Goal: Task Accomplishment & Management: Complete application form

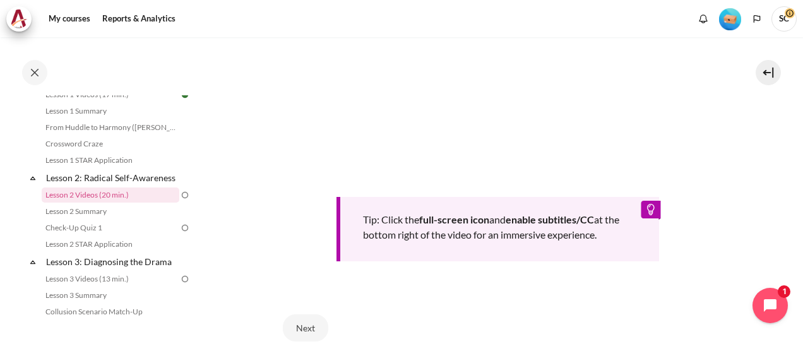
scroll to position [574, 0]
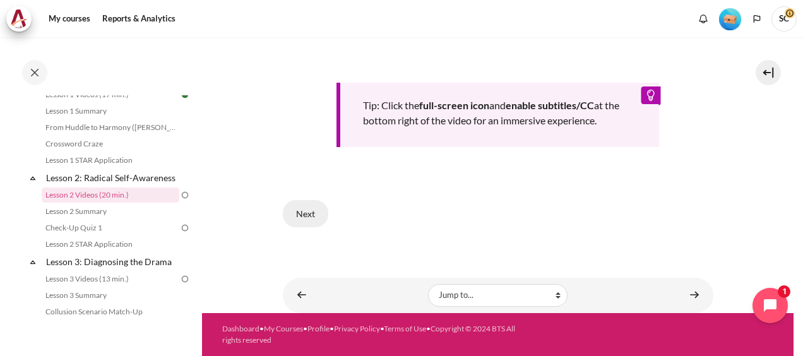
click at [303, 219] on button "Next" at bounding box center [305, 213] width 45 height 27
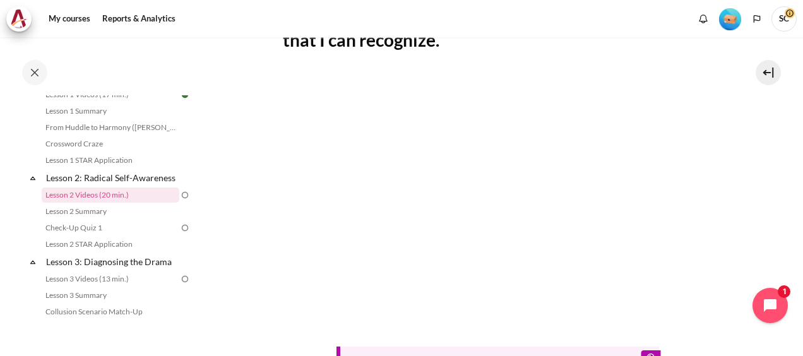
scroll to position [505, 0]
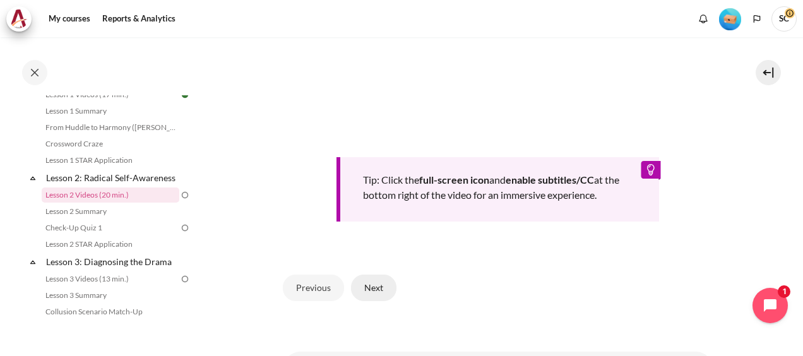
click at [383, 301] on button "Next" at bounding box center [373, 288] width 45 height 27
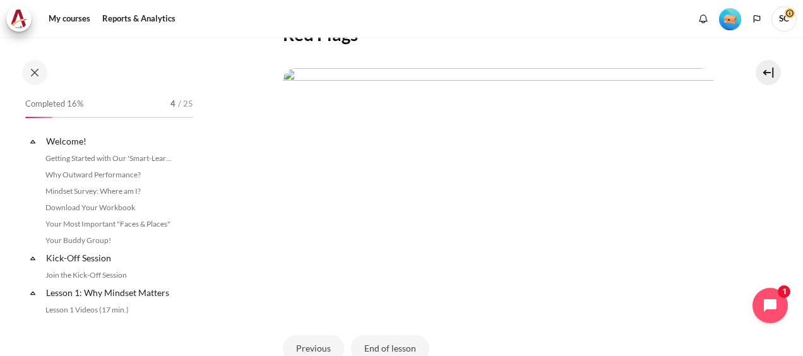
scroll to position [316, 0]
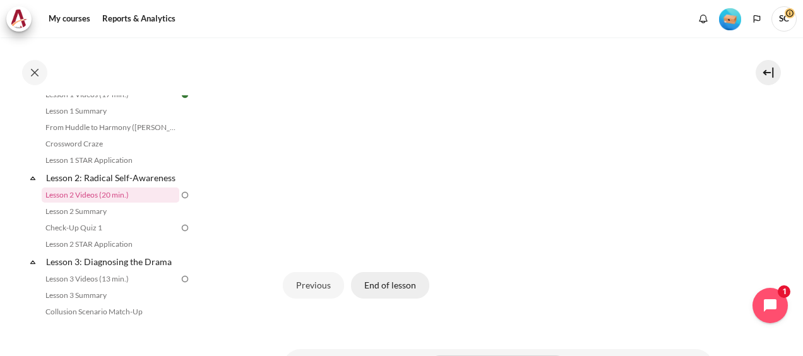
click at [377, 299] on button "End of lesson" at bounding box center [390, 285] width 78 height 27
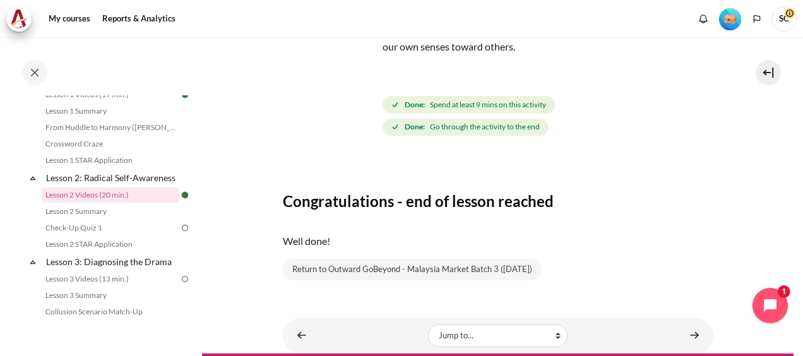
scroll to position [145, 0]
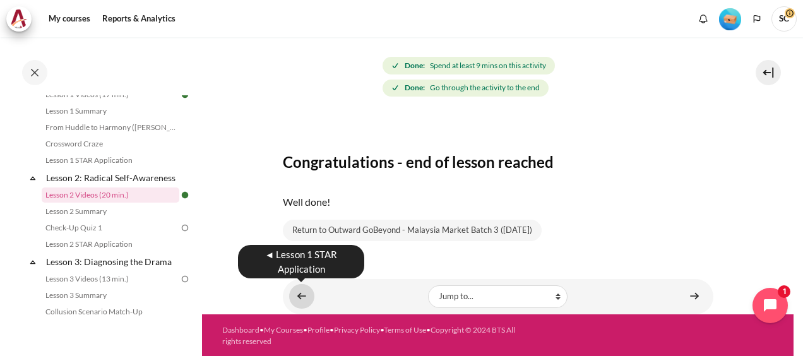
click at [303, 297] on link "Content" at bounding box center [301, 296] width 25 height 25
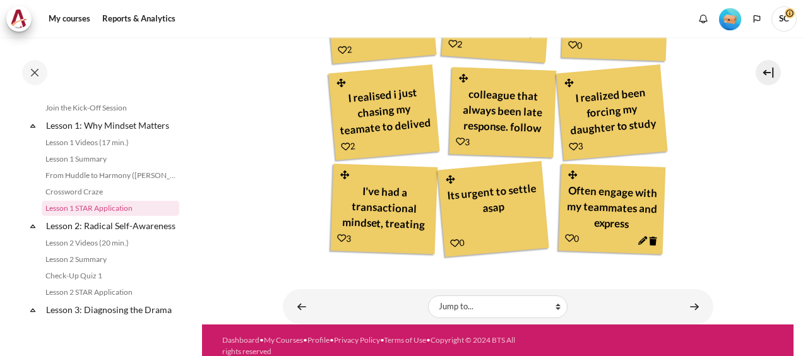
scroll to position [647, 0]
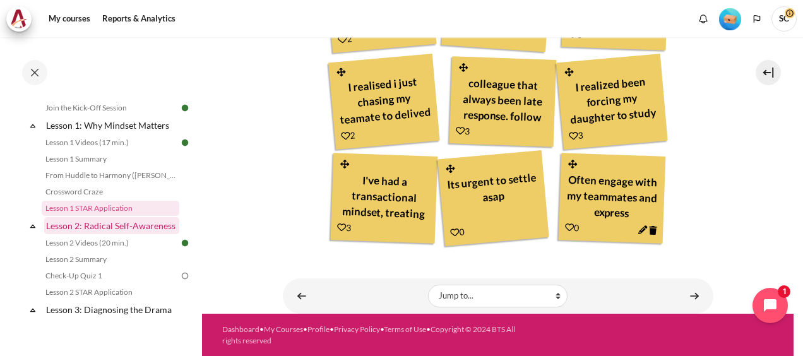
click at [100, 229] on link "Lesson 2: Radical Self-Awareness" at bounding box center [111, 225] width 135 height 17
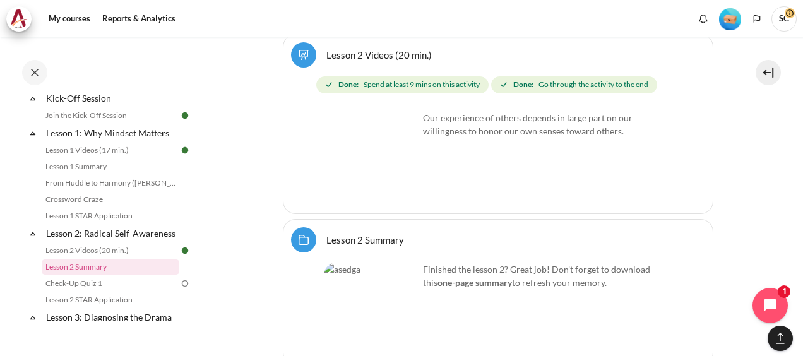
scroll to position [3194, 0]
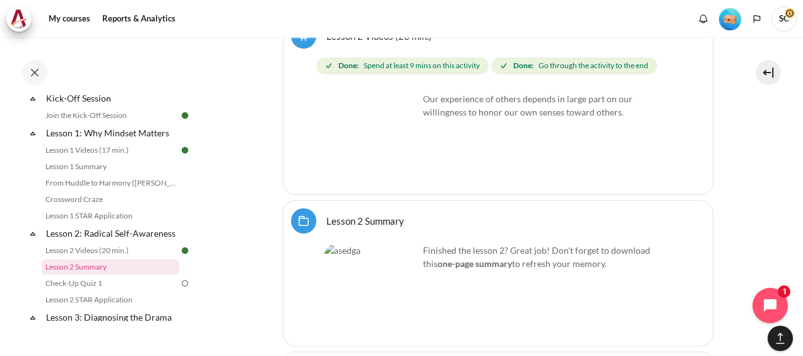
click at [384, 215] on link "Lesson 2 Summary Folder" at bounding box center [366, 221] width 78 height 12
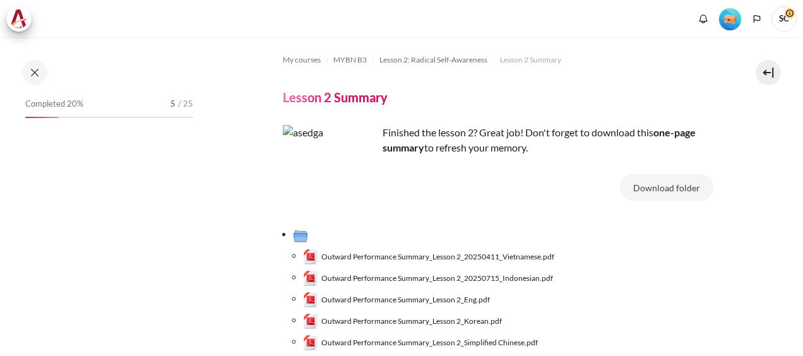
click at [666, 189] on button "Download folder" at bounding box center [666, 187] width 93 height 27
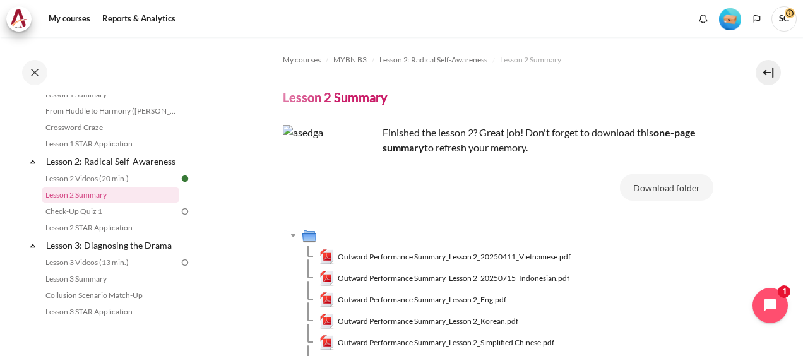
scroll to position [145, 0]
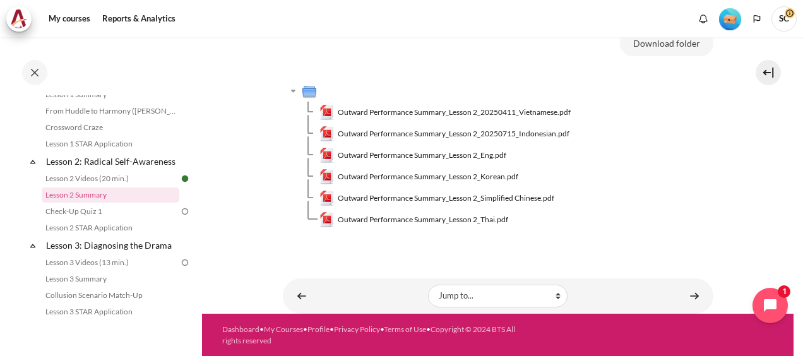
click at [649, 215] on td "Outward Performance Summary_Lesson 2_Thai.pdf" at bounding box center [517, 219] width 394 height 21
click at [685, 294] on link "Content" at bounding box center [694, 296] width 25 height 25
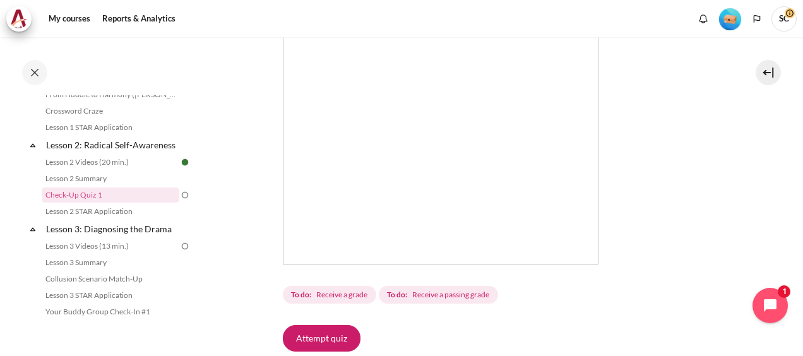
scroll to position [379, 0]
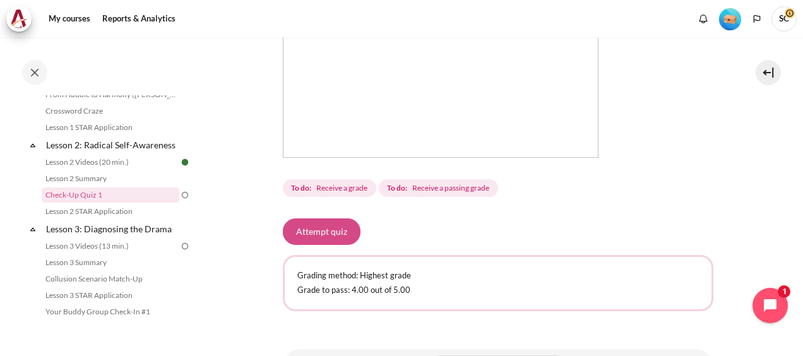
click at [329, 234] on button "Attempt quiz" at bounding box center [322, 232] width 78 height 27
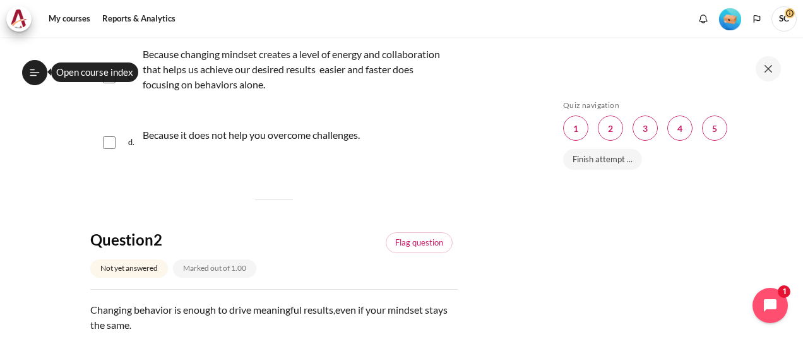
scroll to position [126, 0]
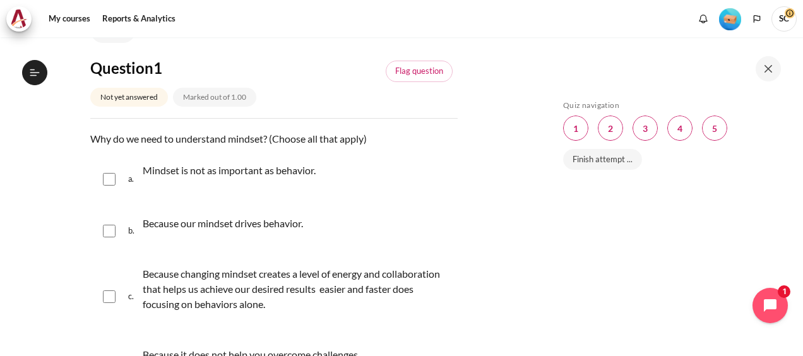
scroll to position [63, 0]
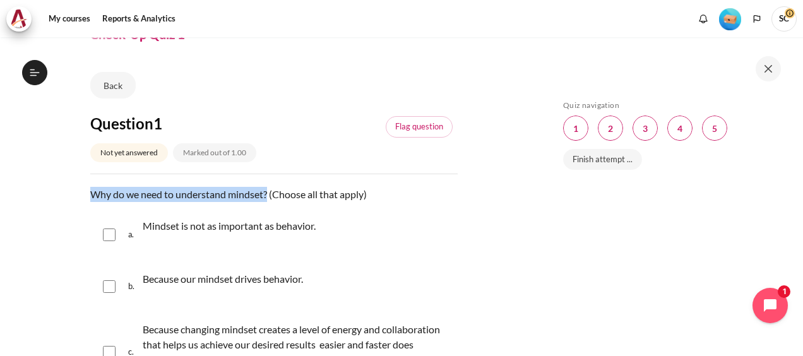
drag, startPoint x: 87, startPoint y: 192, endPoint x: 269, endPoint y: 193, distance: 181.9
copy p "Why do we need to understand mindset?"
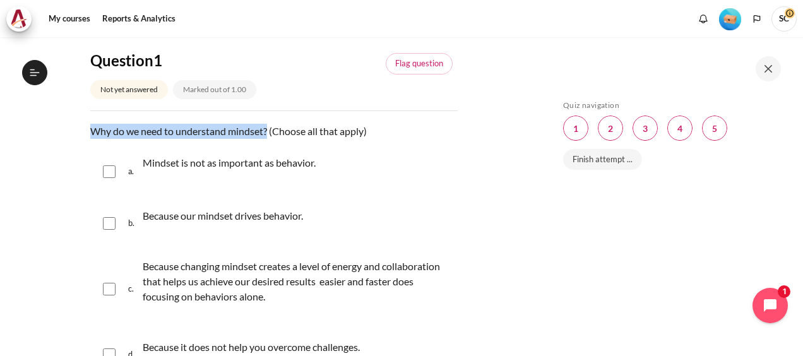
scroll to position [189, 0]
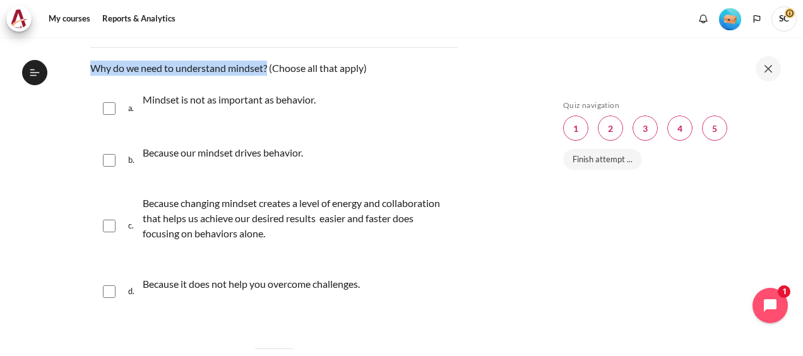
click at [110, 224] on input "Content" at bounding box center [109, 226] width 13 height 13
checkbox input "true"
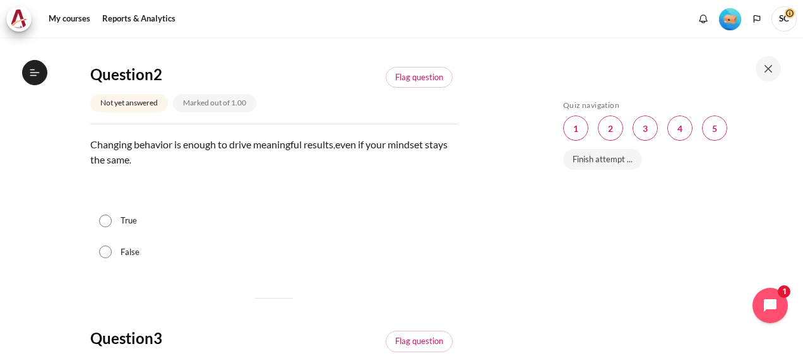
scroll to position [442, 0]
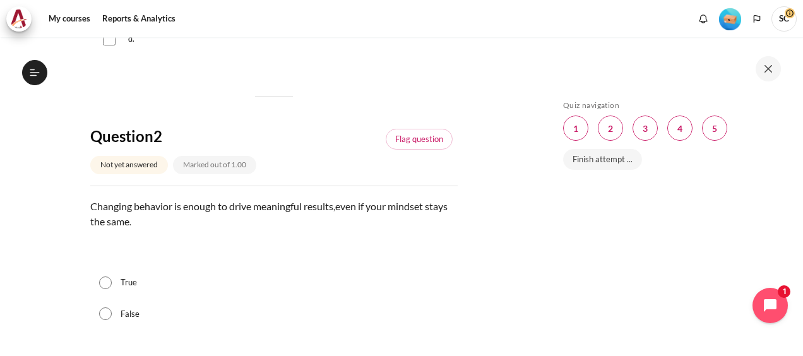
click at [129, 287] on label "True" at bounding box center [129, 283] width 16 height 13
click at [112, 287] on input "True" at bounding box center [105, 283] width 13 height 13
radio input "true"
click at [117, 313] on div "False" at bounding box center [274, 315] width 368 height 32
click at [105, 310] on input "False" at bounding box center [105, 314] width 13 height 13
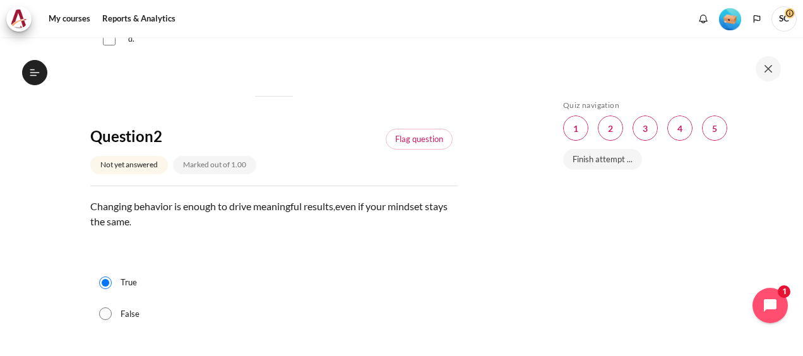
radio input "true"
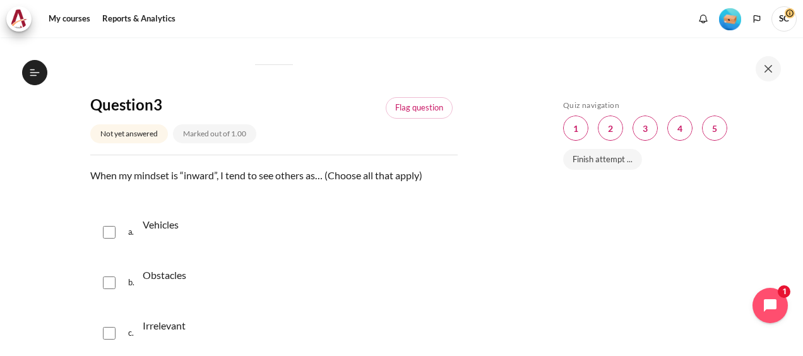
scroll to position [758, 0]
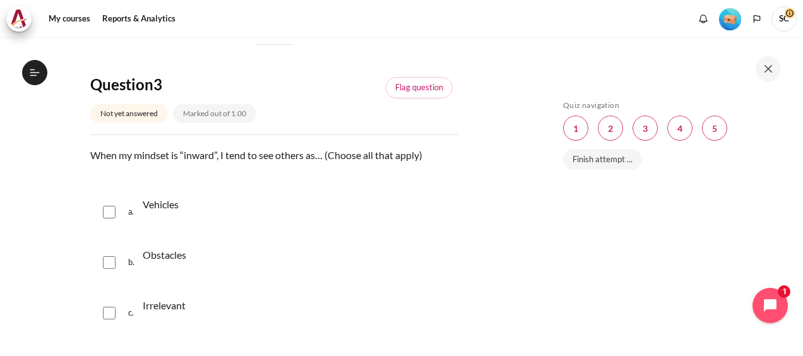
drag, startPoint x: 111, startPoint y: 211, endPoint x: 114, endPoint y: 227, distance: 16.2
click at [111, 211] on input "Content" at bounding box center [109, 212] width 13 height 13
checkbox input "true"
click at [113, 268] on div "b. Obstacles" at bounding box center [274, 263] width 368 height 48
click at [105, 263] on input "Content" at bounding box center [109, 262] width 13 height 13
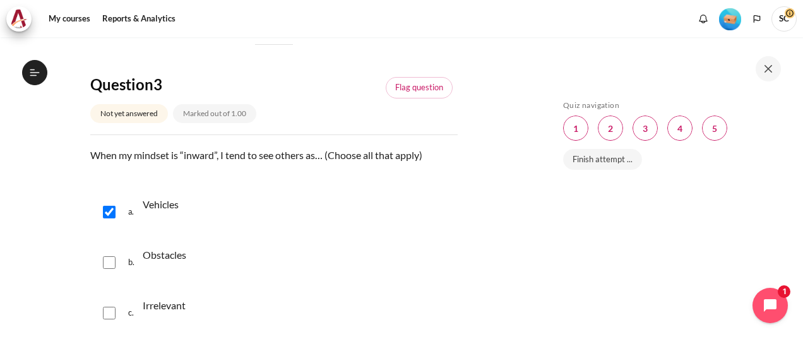
checkbox input "true"
click at [109, 312] on input "Content" at bounding box center [109, 313] width 13 height 13
checkbox input "true"
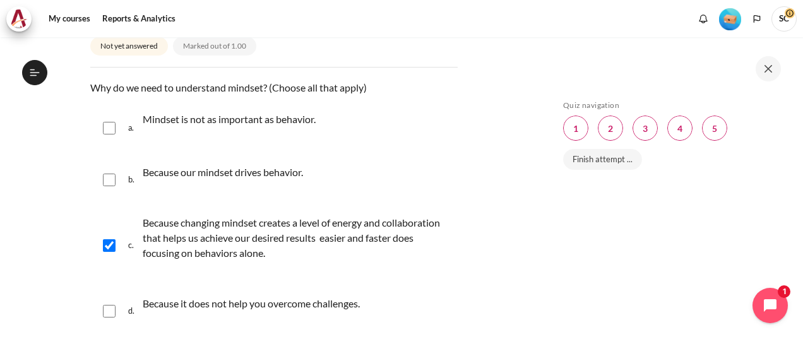
scroll to position [189, 0]
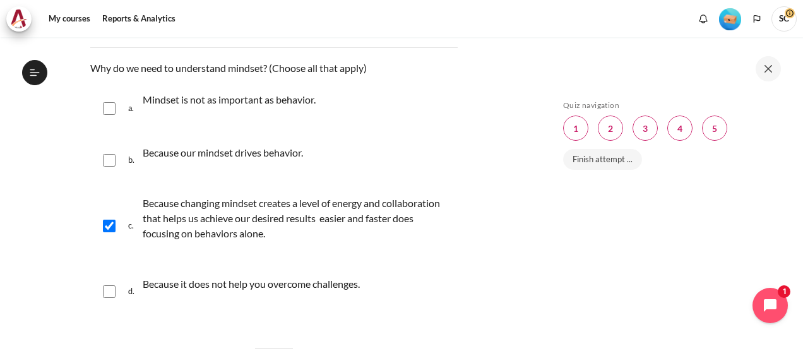
click at [118, 163] on div "b. Because our mindset drives behavior." at bounding box center [274, 160] width 368 height 48
click at [102, 157] on div "b. Because our mindset drives behavior." at bounding box center [274, 160] width 368 height 48
click at [111, 154] on input "Content" at bounding box center [109, 160] width 13 height 13
checkbox input "true"
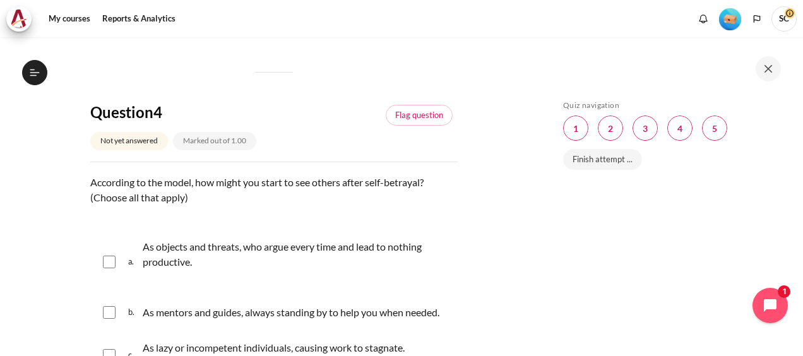
scroll to position [1074, 0]
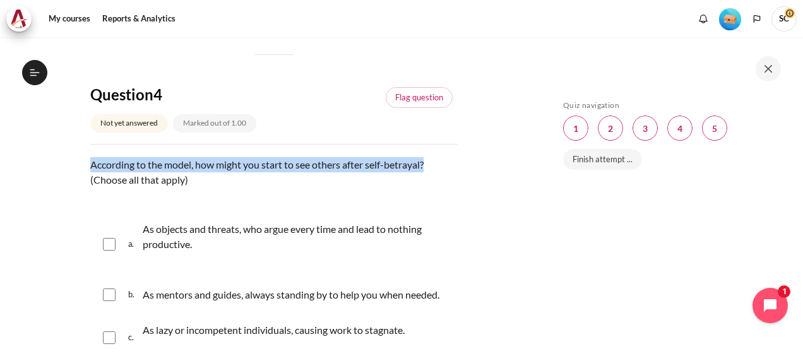
drag, startPoint x: 88, startPoint y: 163, endPoint x: 436, endPoint y: 168, distance: 348.7
copy p "According to the model, how might you start to see others after self-betrayal?"
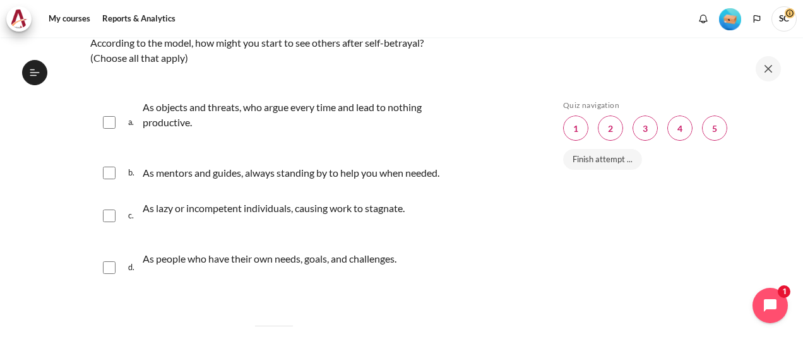
scroll to position [1200, 0]
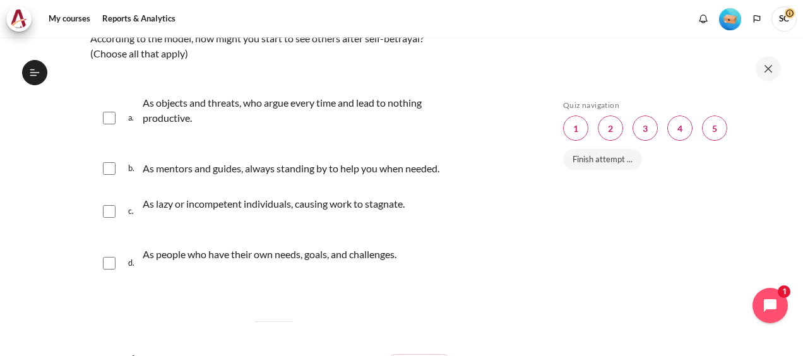
click at [109, 115] on input "Content" at bounding box center [109, 118] width 13 height 13
checkbox input "true"
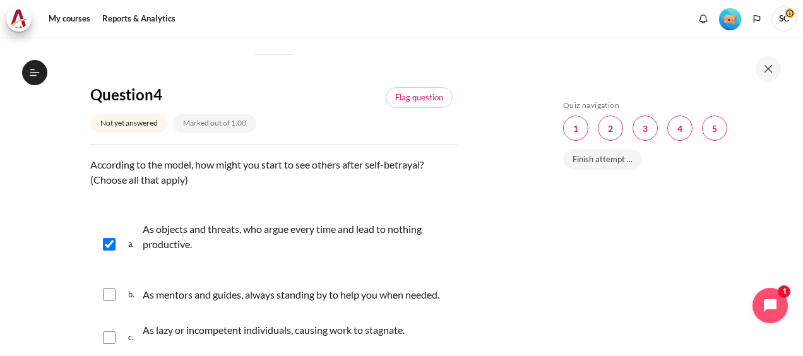
scroll to position [1137, 0]
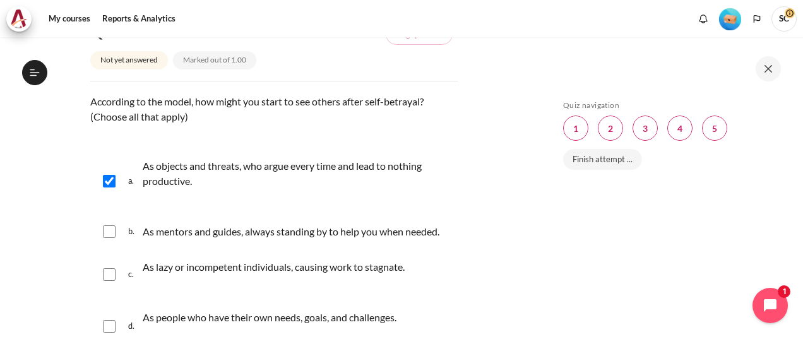
click at [109, 281] on input "Content" at bounding box center [109, 274] width 13 height 13
checkbox input "true"
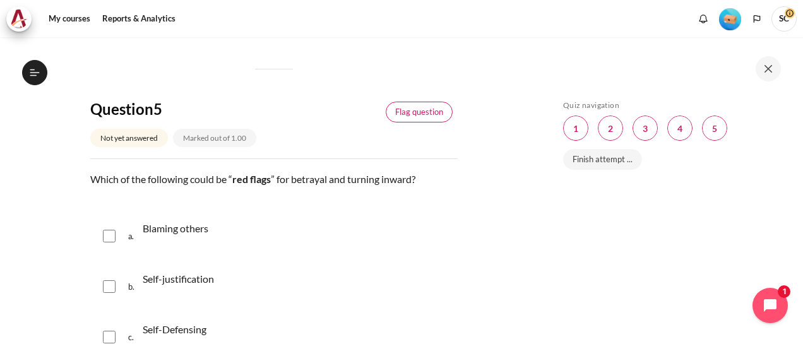
scroll to position [1516, 0]
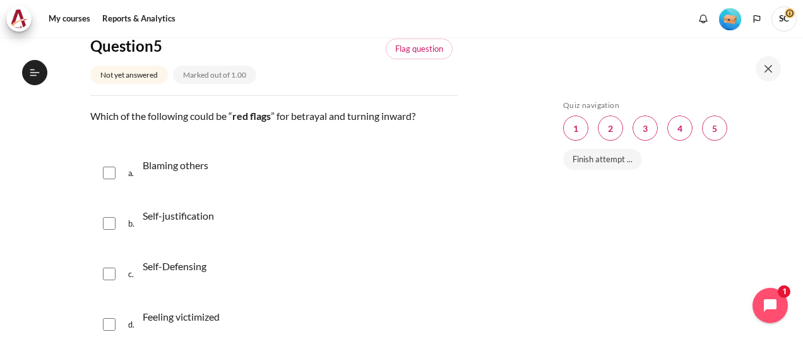
click at [111, 331] on input "Content" at bounding box center [109, 324] width 13 height 13
checkbox input "true"
click at [111, 179] on input "Content" at bounding box center [109, 173] width 13 height 13
checkbox input "true"
click at [119, 243] on div "b. Self-justification" at bounding box center [274, 224] width 368 height 48
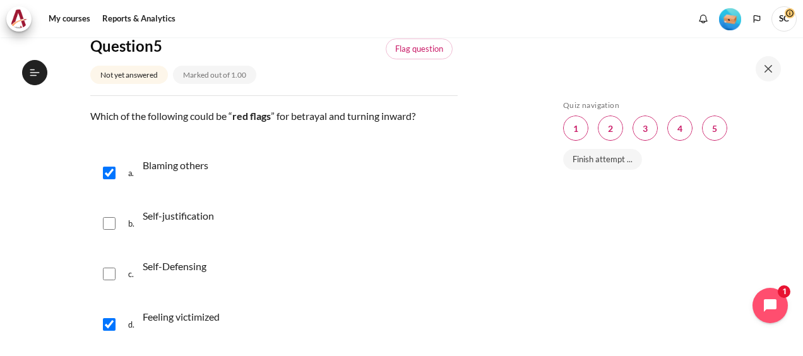
click at [112, 230] on input "Content" at bounding box center [109, 223] width 13 height 13
checkbox input "true"
click at [106, 280] on div "c. Self-Defensing" at bounding box center [274, 274] width 368 height 48
click at [103, 280] on input "Content" at bounding box center [109, 274] width 13 height 13
checkbox input "true"
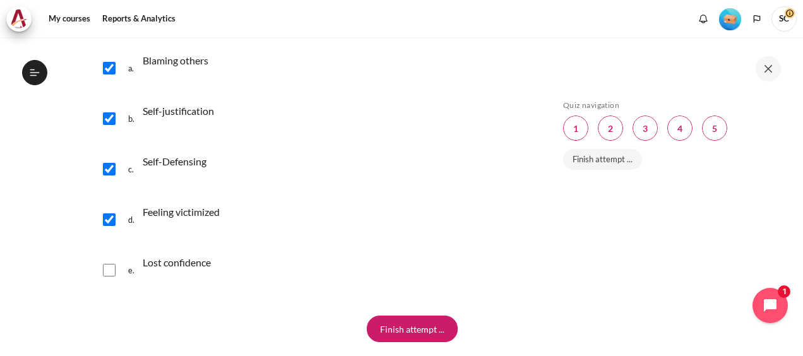
scroll to position [1705, 0]
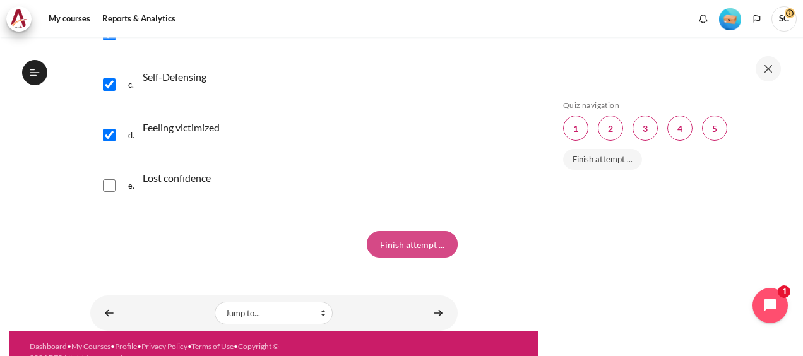
click at [419, 258] on input "Finish attempt ..." at bounding box center [412, 244] width 91 height 27
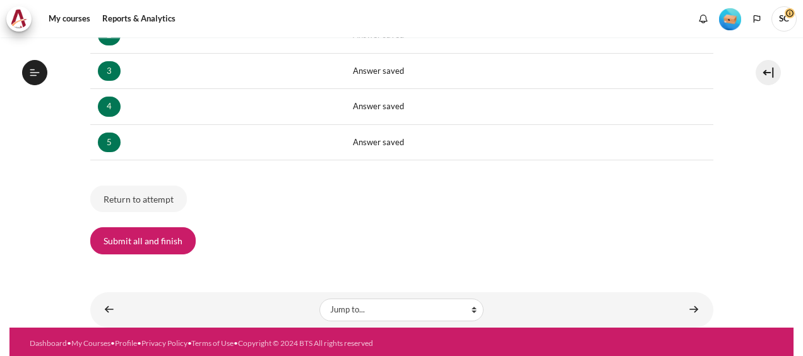
scroll to position [248, 0]
click at [130, 193] on button "Return to attempt" at bounding box center [138, 199] width 97 height 27
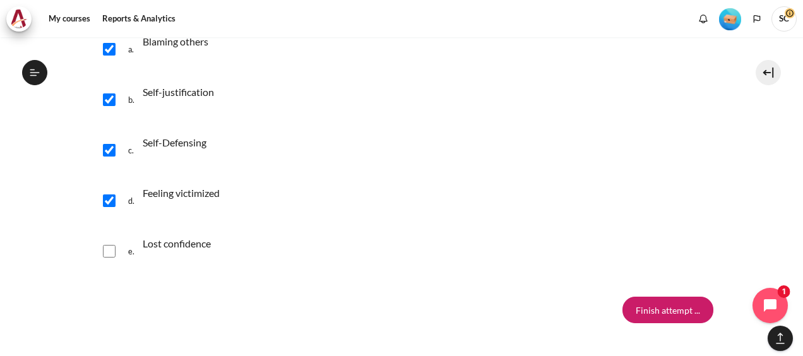
scroll to position [1642, 0]
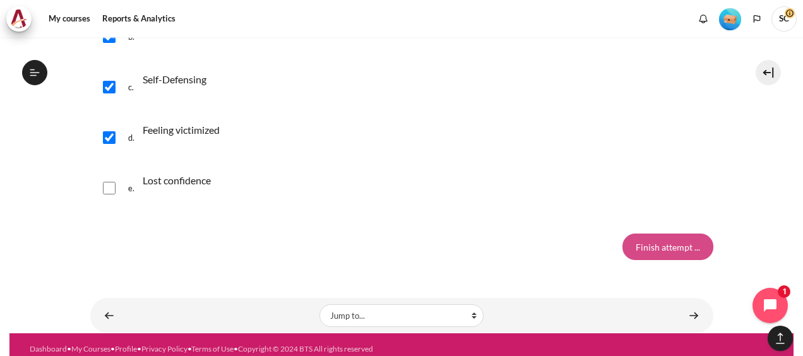
click at [644, 248] on input "Finish attempt ..." at bounding box center [668, 247] width 91 height 27
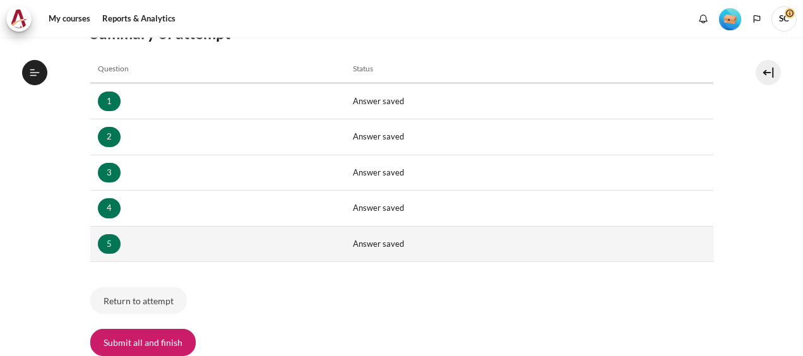
scroll to position [248, 0]
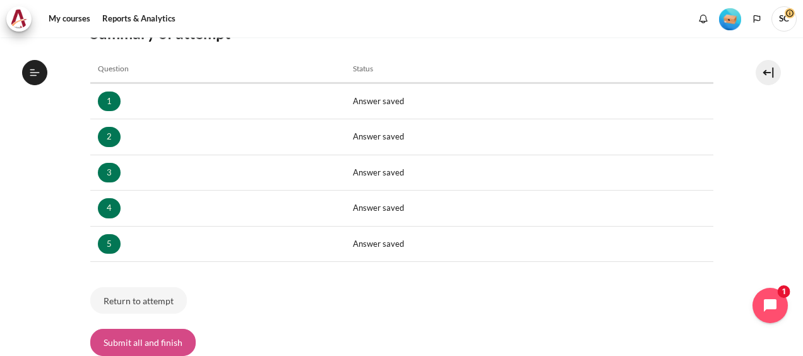
click at [129, 337] on button "Submit all and finish" at bounding box center [142, 342] width 105 height 27
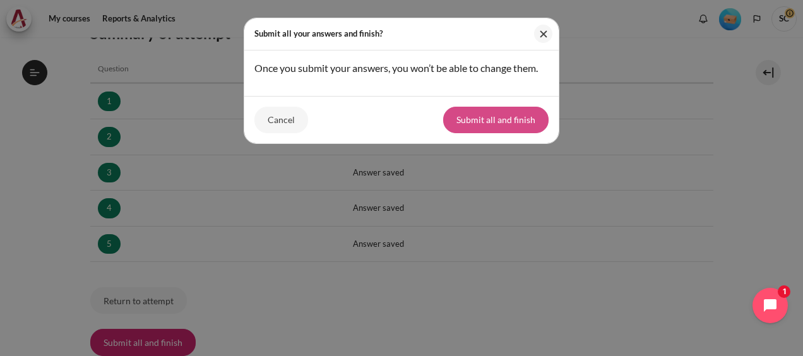
click at [504, 112] on button "Submit all and finish" at bounding box center [495, 120] width 105 height 27
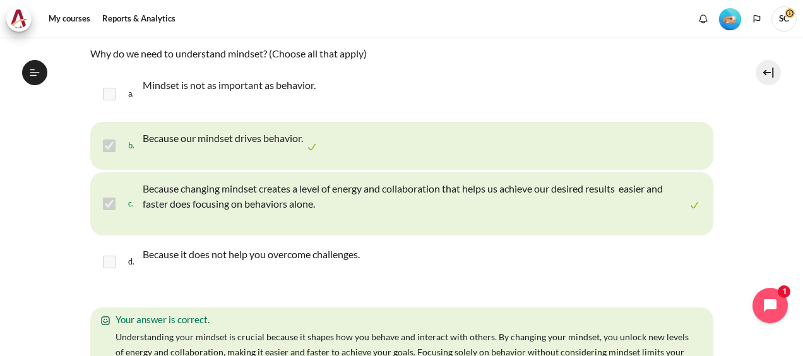
scroll to position [207, 0]
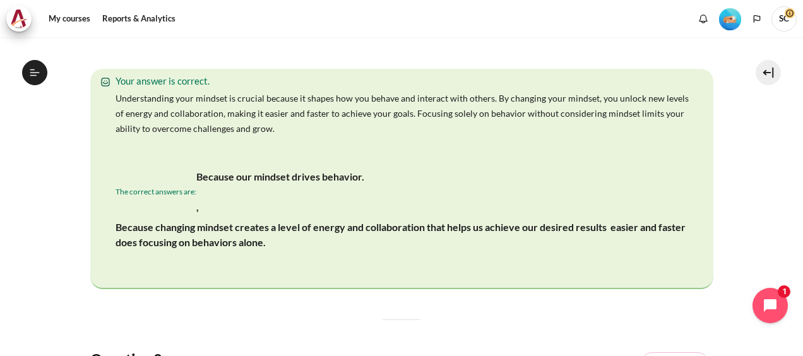
scroll to position [460, 0]
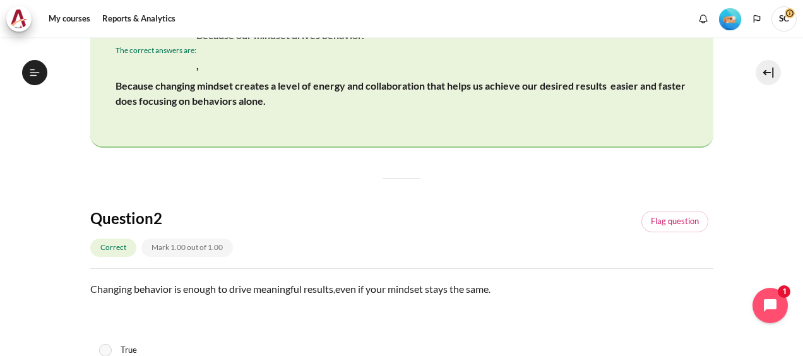
scroll to position [776, 0]
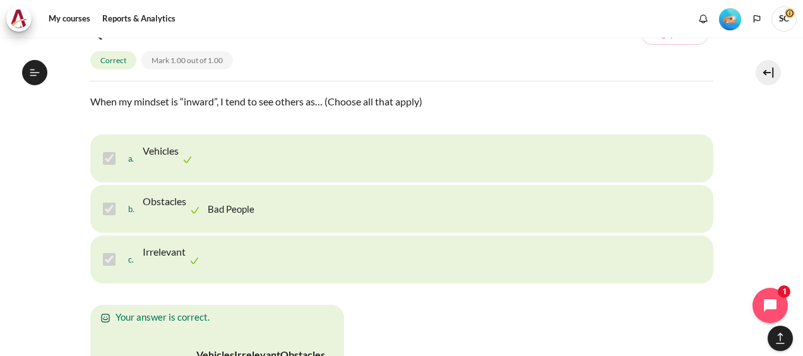
scroll to position [1073, 0]
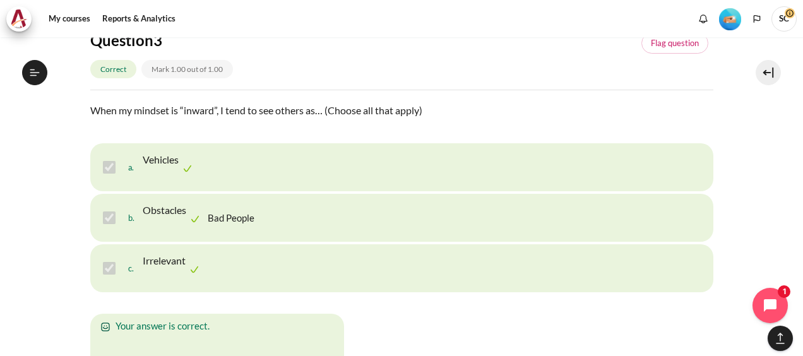
click at [69, 177] on section "My courses MYBN B3 Lesson 2: Radical Self-Awareness Check-Up Quiz 1 Check-Up Qu…" at bounding box center [401, 311] width 785 height 2694
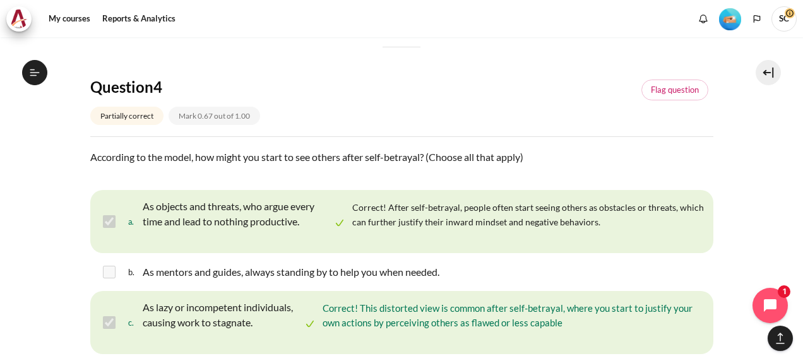
scroll to position [1389, 0]
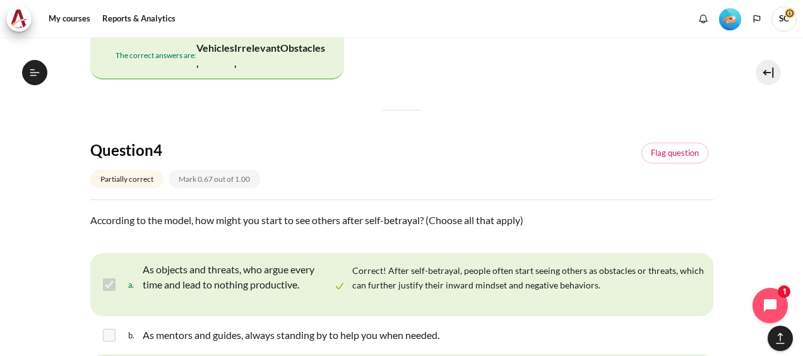
drag, startPoint x: 791, startPoint y: 194, endPoint x: 797, endPoint y: 195, distance: 6.3
click at [797, 195] on div "My courses MYBN B3 Lesson 2: Radical Self-Awareness Check-Up Quiz 1 Check-Up Qu…" at bounding box center [401, 196] width 803 height 319
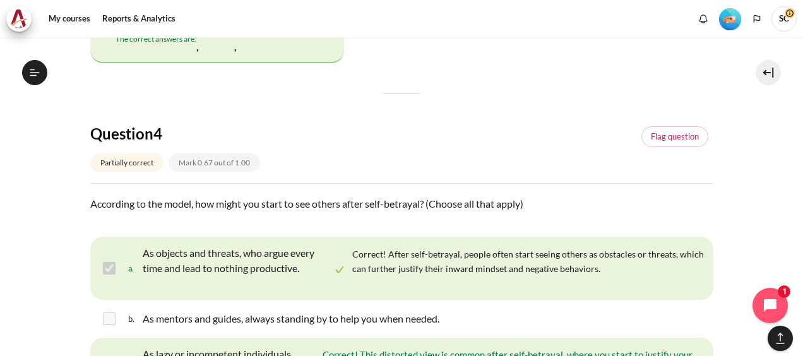
scroll to position [1401, 0]
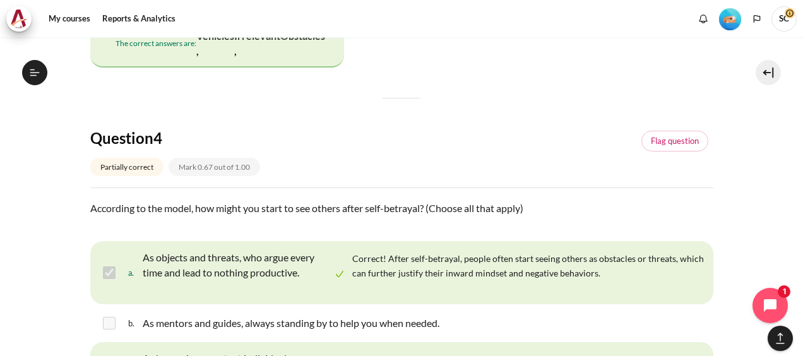
drag, startPoint x: 32, startPoint y: 222, endPoint x: 45, endPoint y: 220, distance: 14.0
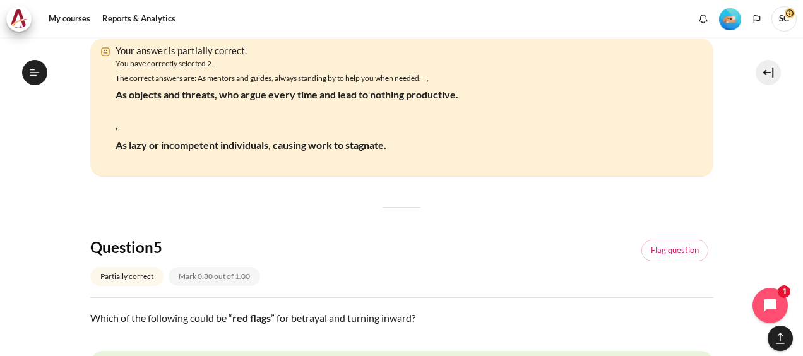
scroll to position [1843, 0]
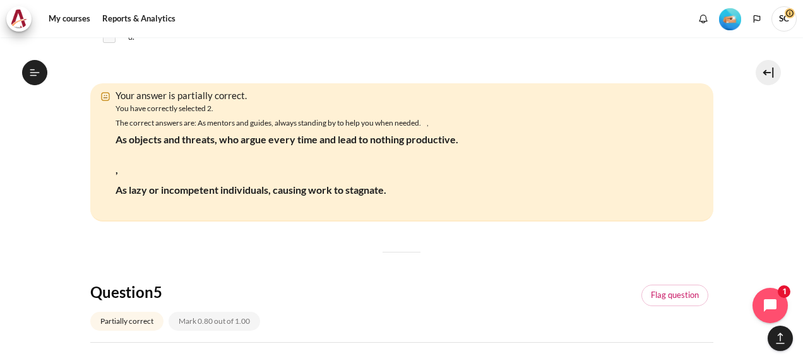
scroll to position [1824, 0]
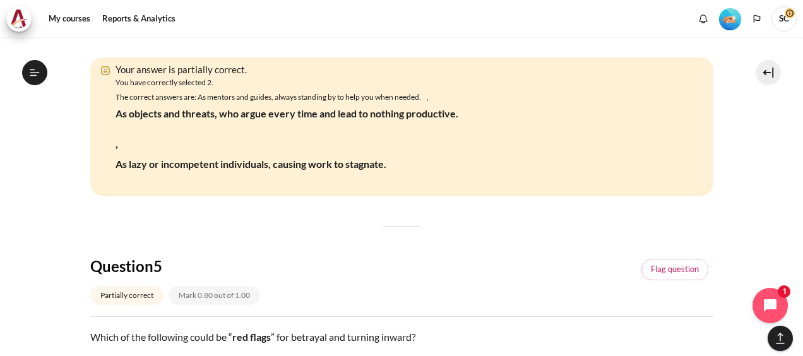
click at [6, 212] on div "My courses MYBN B3 Lesson 2: Radical Self-Awareness Check-Up Quiz 1 Check-Up Qu…" at bounding box center [401, 196] width 803 height 319
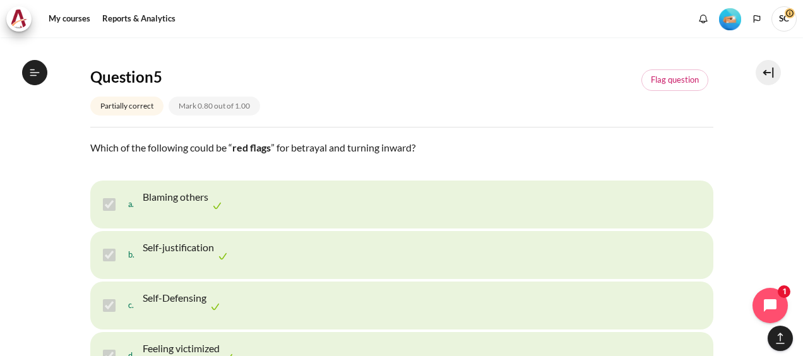
scroll to position [2076, 0]
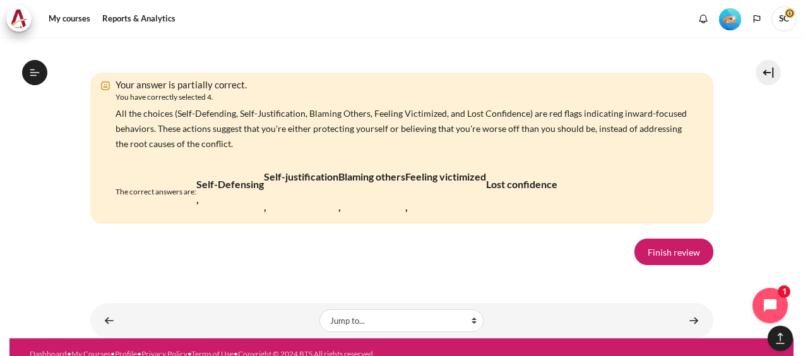
scroll to position [2371, 0]
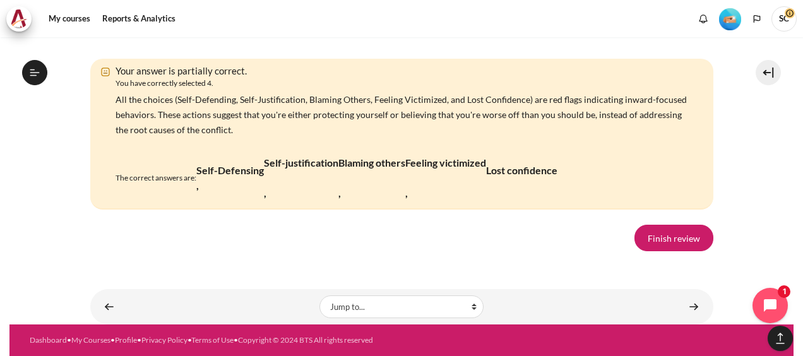
scroll to position [2624, 0]
click at [680, 235] on link "Finish review" at bounding box center [674, 238] width 79 height 27
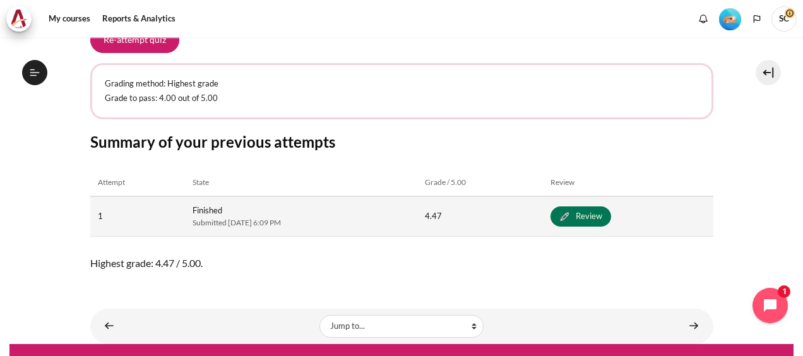
scroll to position [589, 0]
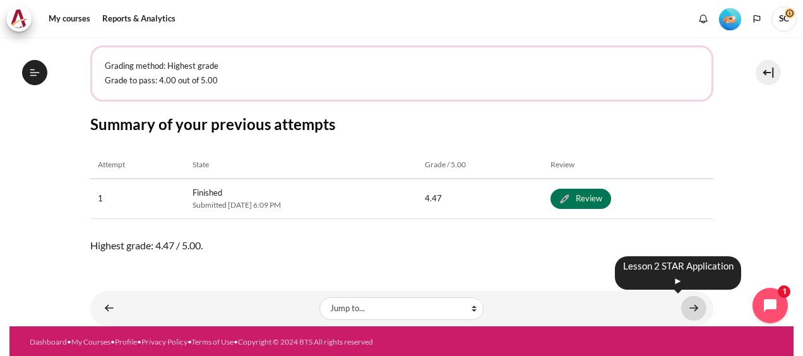
click at [690, 306] on link "Content" at bounding box center [694, 308] width 25 height 25
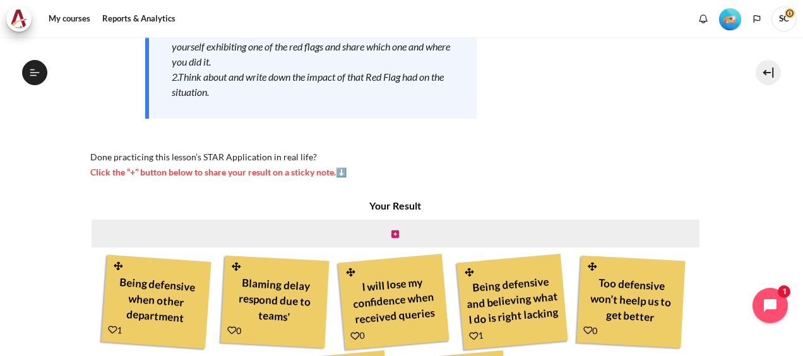
scroll to position [379, 0]
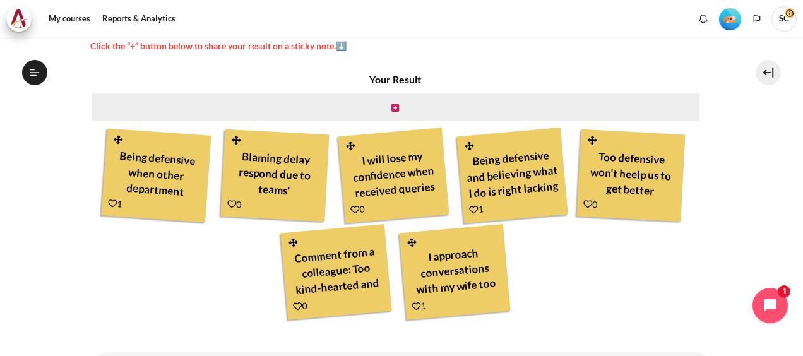
click at [373, 286] on div "Comment from a colleague: Too kind-hearted and get bullied in work" at bounding box center [336, 270] width 96 height 60
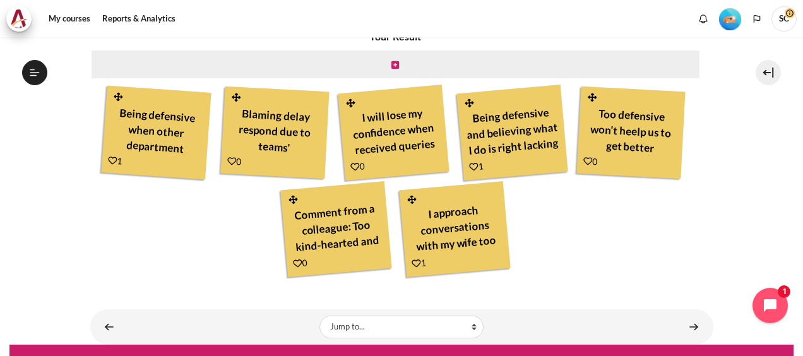
scroll to position [442, 0]
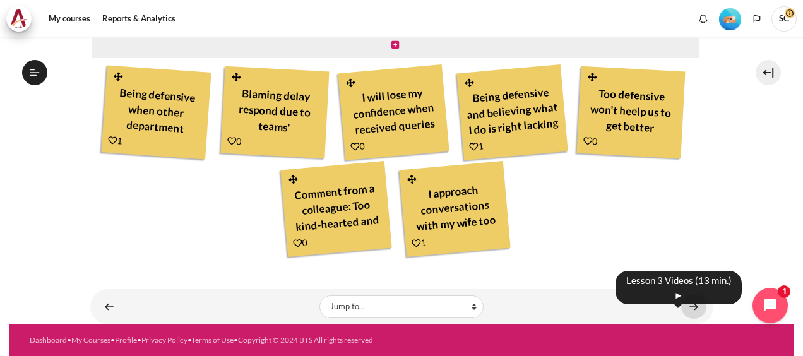
click at [692, 304] on link "Content" at bounding box center [694, 306] width 25 height 25
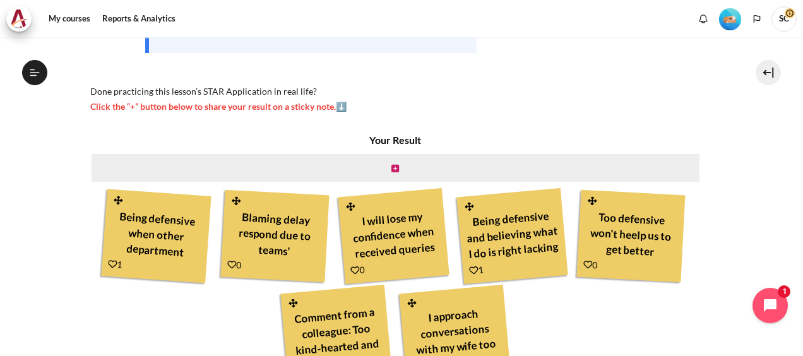
scroll to position [379, 0]
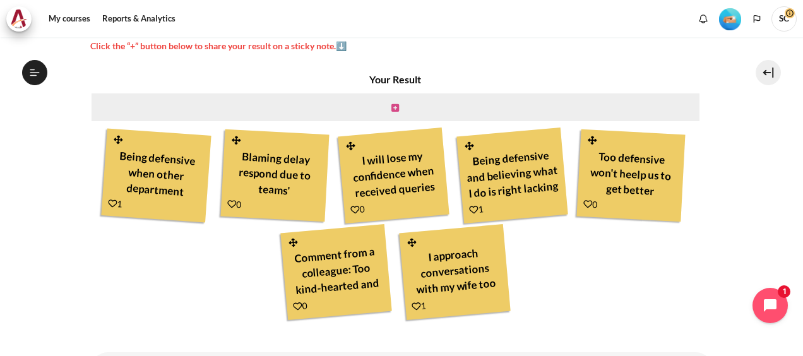
click at [394, 105] on icon "Content" at bounding box center [396, 108] width 8 height 9
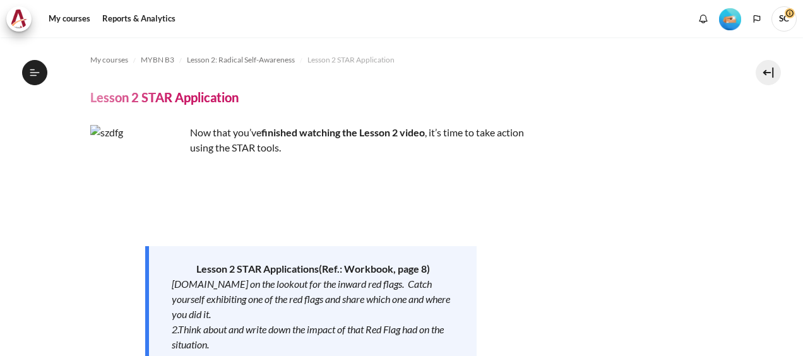
scroll to position [253, 0]
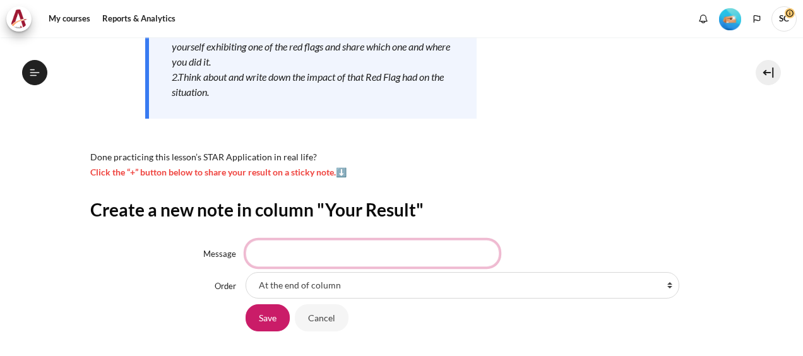
click at [345, 263] on input "Message" at bounding box center [373, 253] width 254 height 27
type input "F"
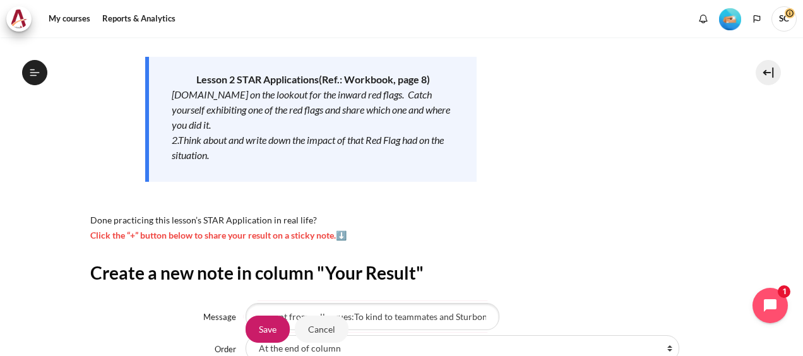
scroll to position [0, 0]
drag, startPoint x: 452, startPoint y: 314, endPoint x: 477, endPoint y: 316, distance: 24.7
click at [477, 316] on div "Save Cancel" at bounding box center [479, 329] width 467 height 28
click at [471, 318] on div "Save Cancel" at bounding box center [479, 329] width 467 height 28
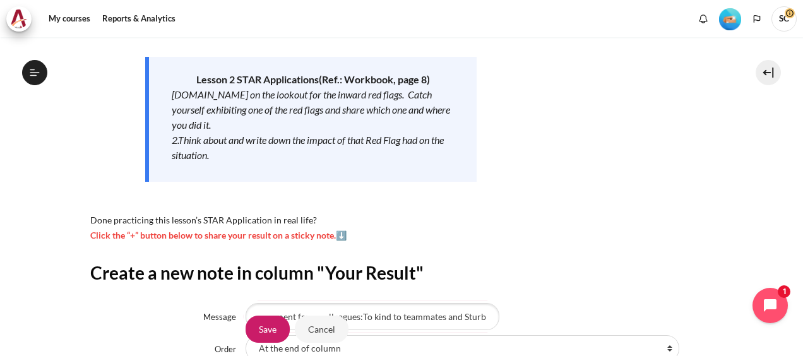
click at [467, 315] on div "Save Cancel" at bounding box center [479, 329] width 467 height 28
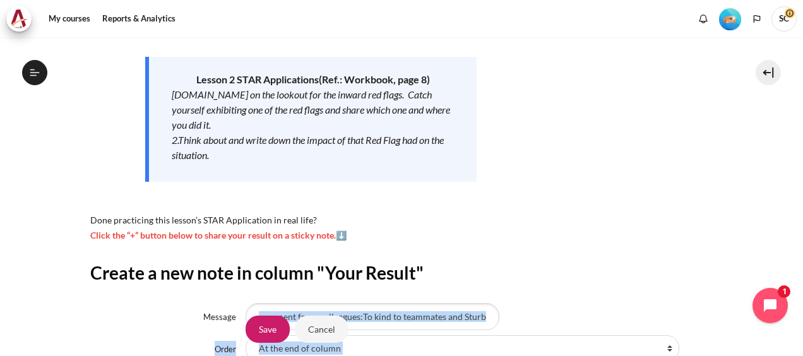
click at [459, 315] on form "Message comment from colleagues:To kind to teammates and Sturbone Order At the …" at bounding box center [401, 349] width 623 height 92
click at [470, 321] on div "Save Cancel" at bounding box center [479, 329] width 467 height 28
click at [460, 316] on div "Save Cancel" at bounding box center [479, 329] width 467 height 28
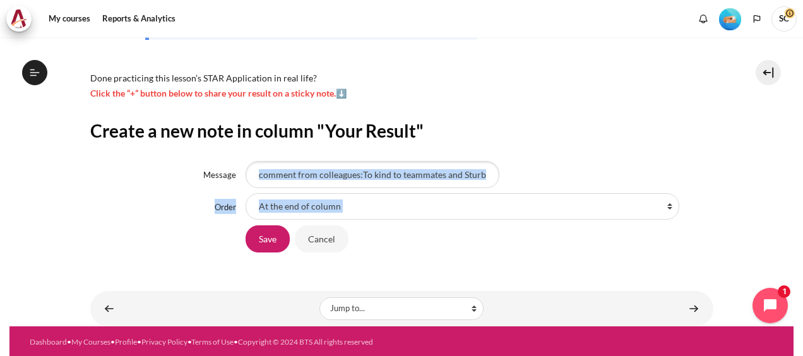
scroll to position [333, 0]
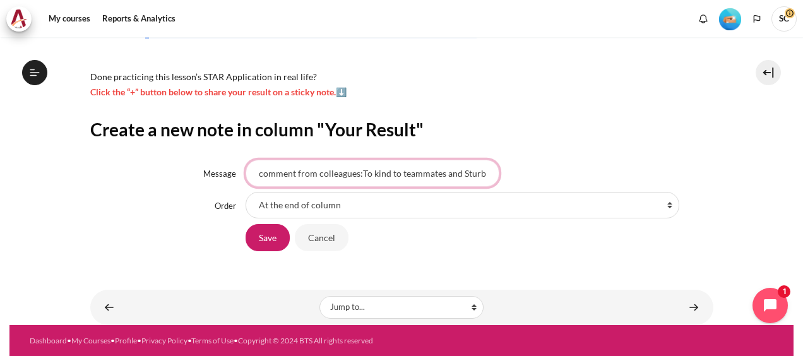
click at [365, 169] on input "comment from colleagues:To kind to teammates and Sturbone" at bounding box center [373, 173] width 254 height 27
paste input "stubborn"
type input "comment from colleagues:To kind to teammates and stubborn"
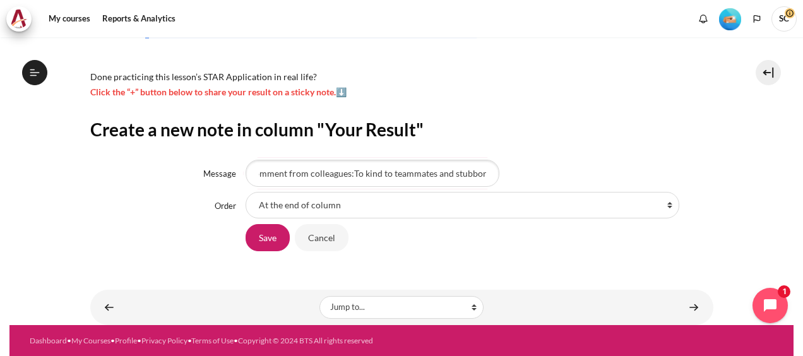
scroll to position [0, 0]
click at [552, 134] on h2 "Create a new note in column "Your Result"" at bounding box center [401, 129] width 623 height 23
click at [261, 235] on input "Save" at bounding box center [268, 237] width 44 height 27
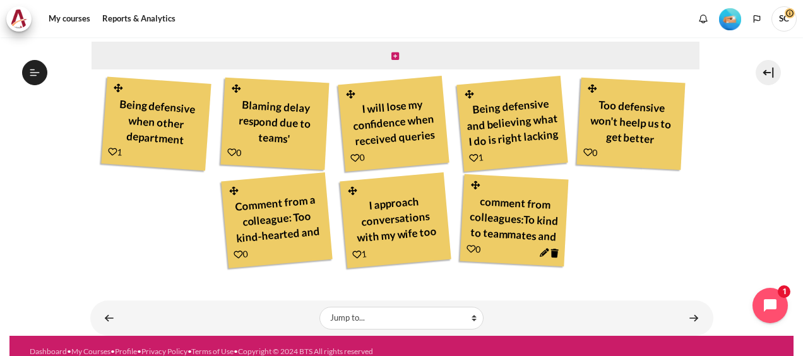
scroll to position [442, 0]
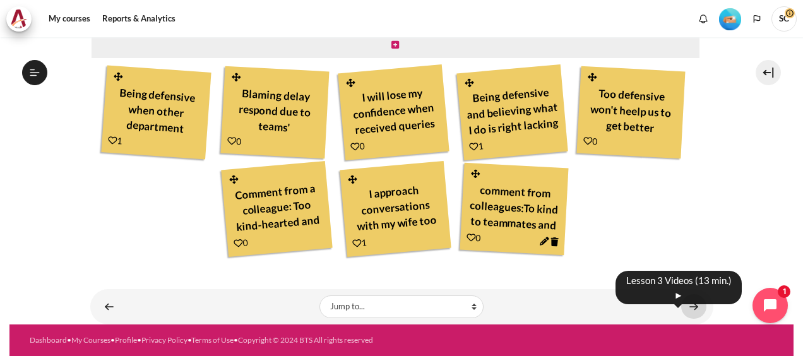
click at [689, 310] on link "Content" at bounding box center [694, 306] width 25 height 25
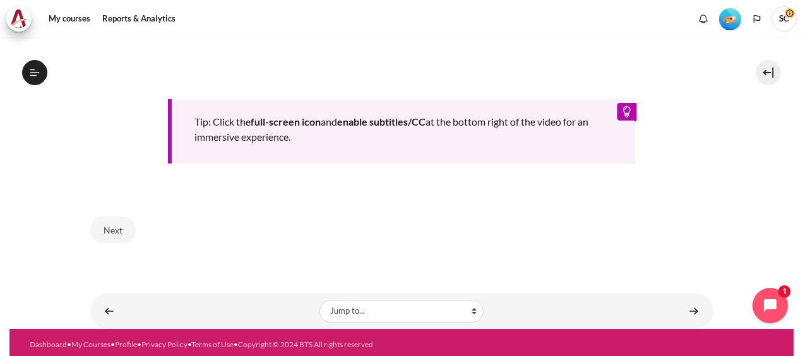
scroll to position [538, 0]
